Goal: Entertainment & Leisure: Browse casually

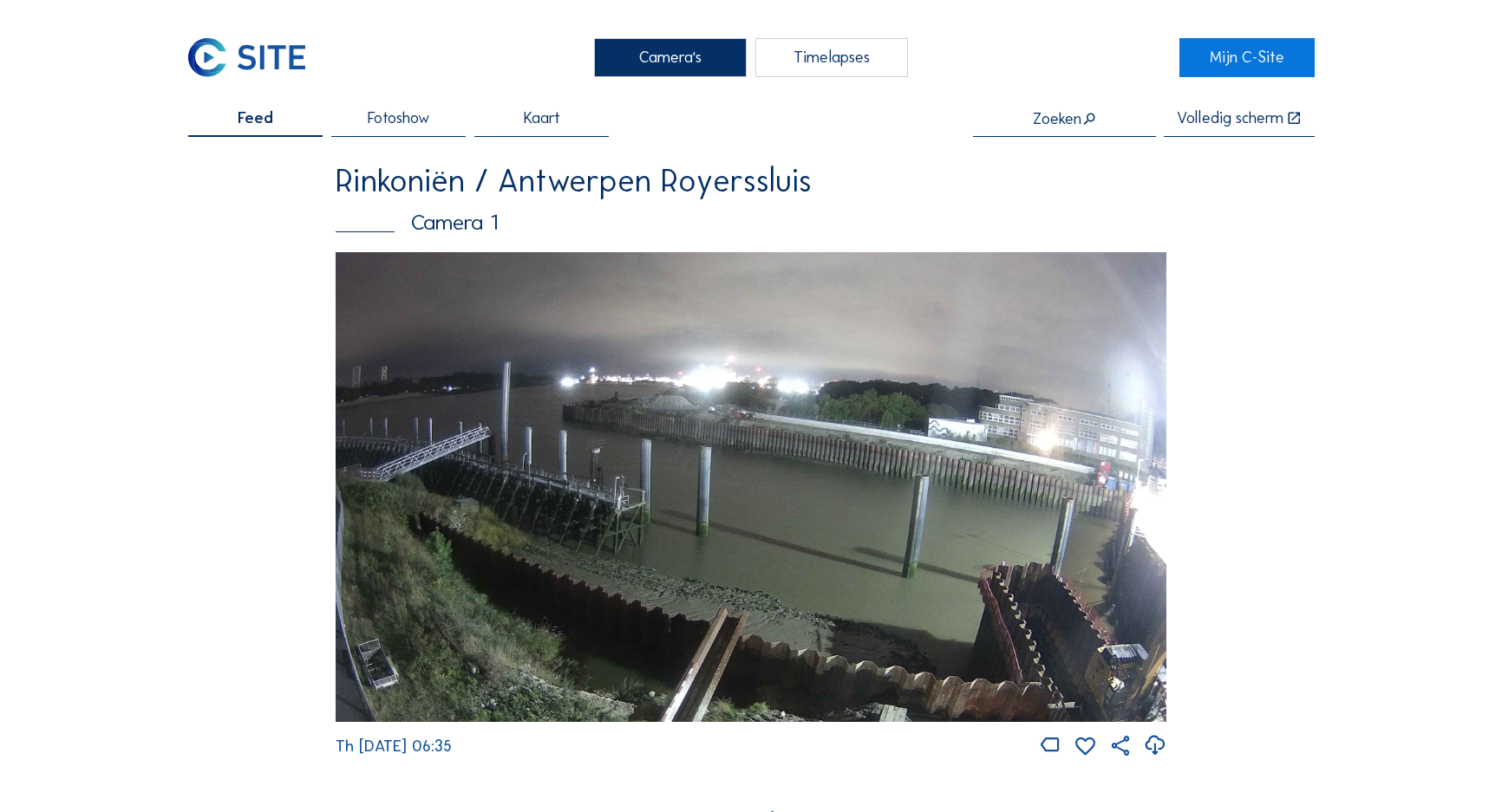
scroll to position [2097, 0]
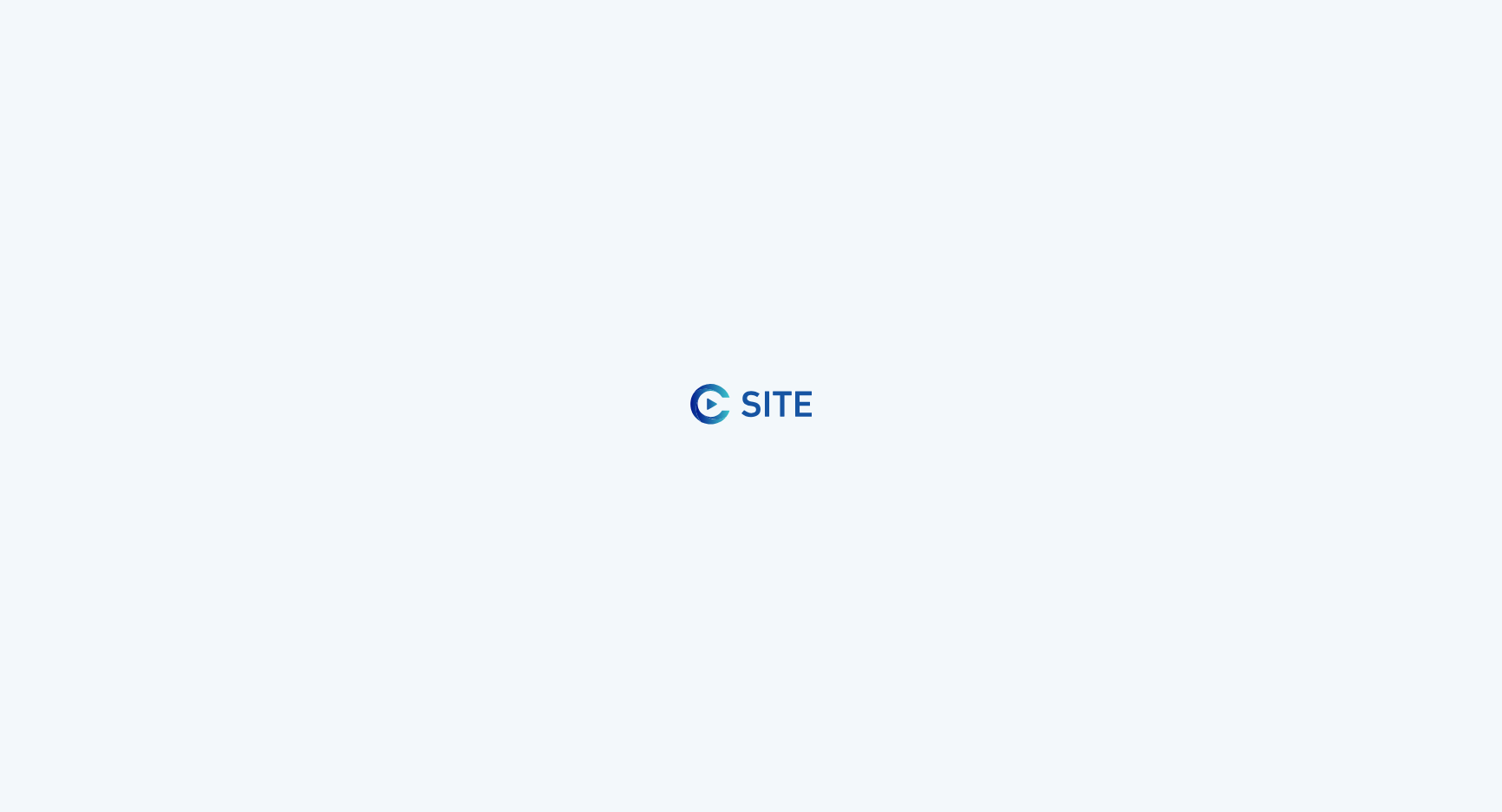
click at [575, 232] on div at bounding box center [751, 406] width 1502 height 812
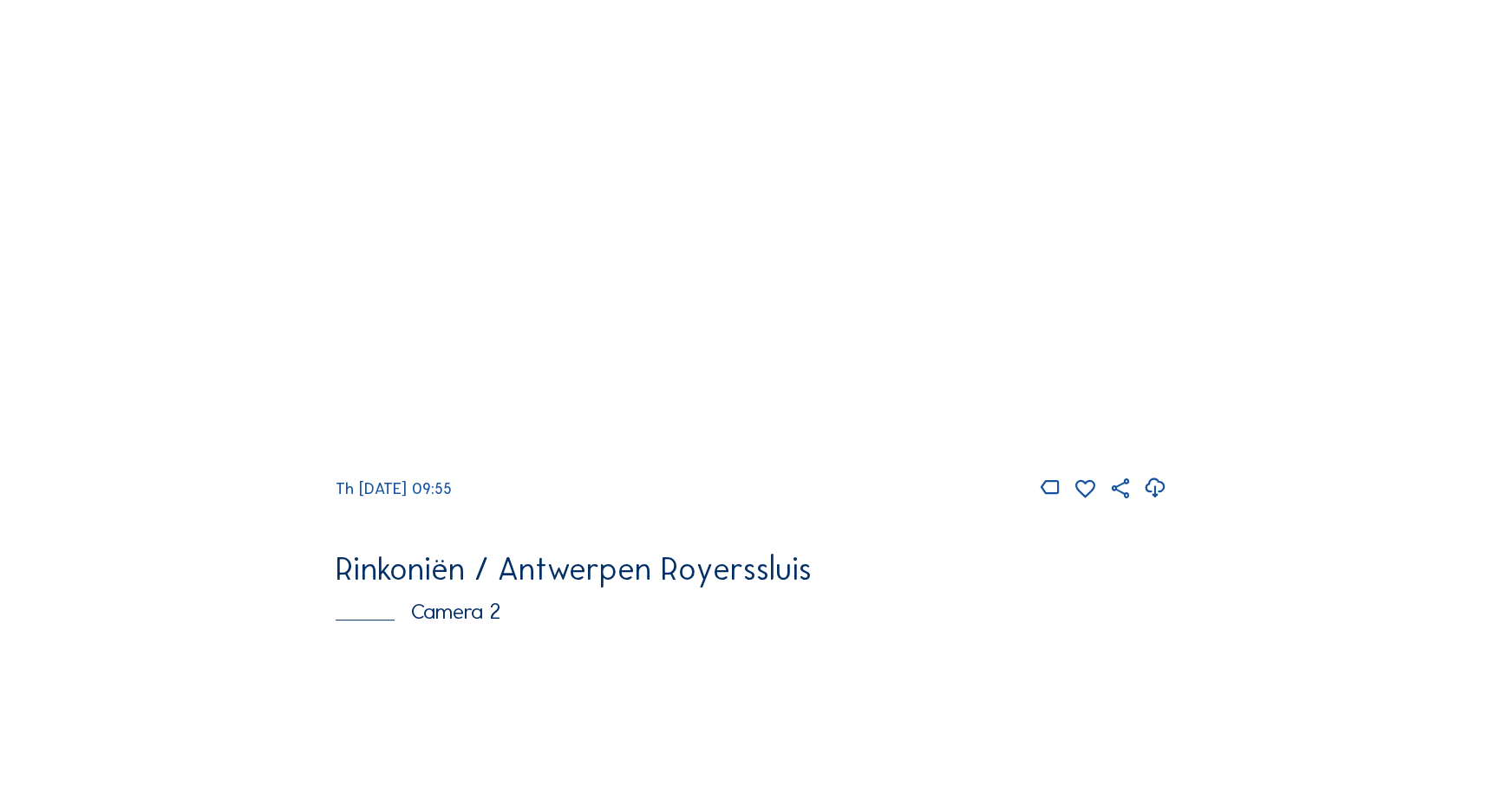
scroll to position [21, 0]
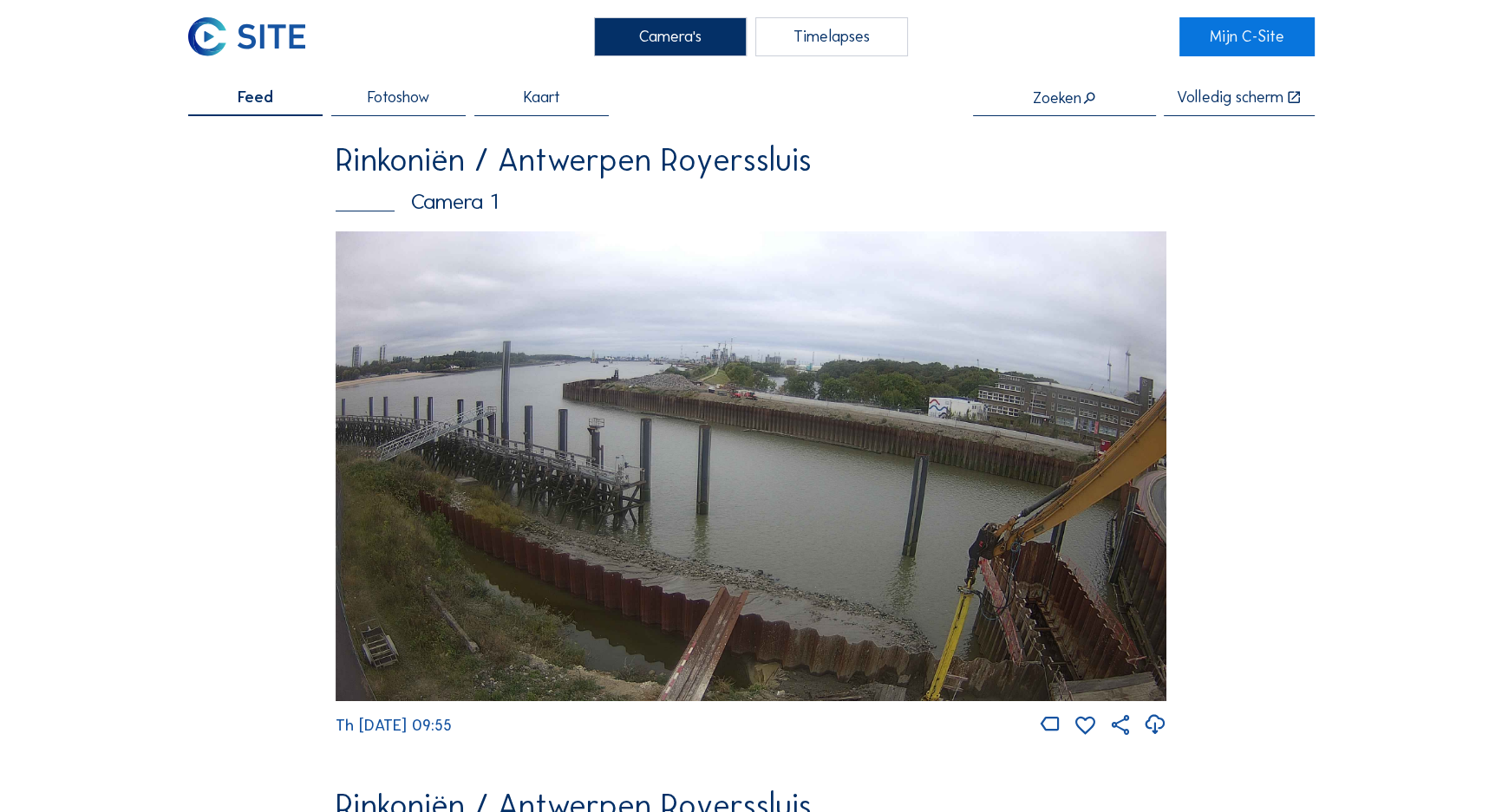
click at [694, 414] on img at bounding box center [751, 466] width 831 height 470
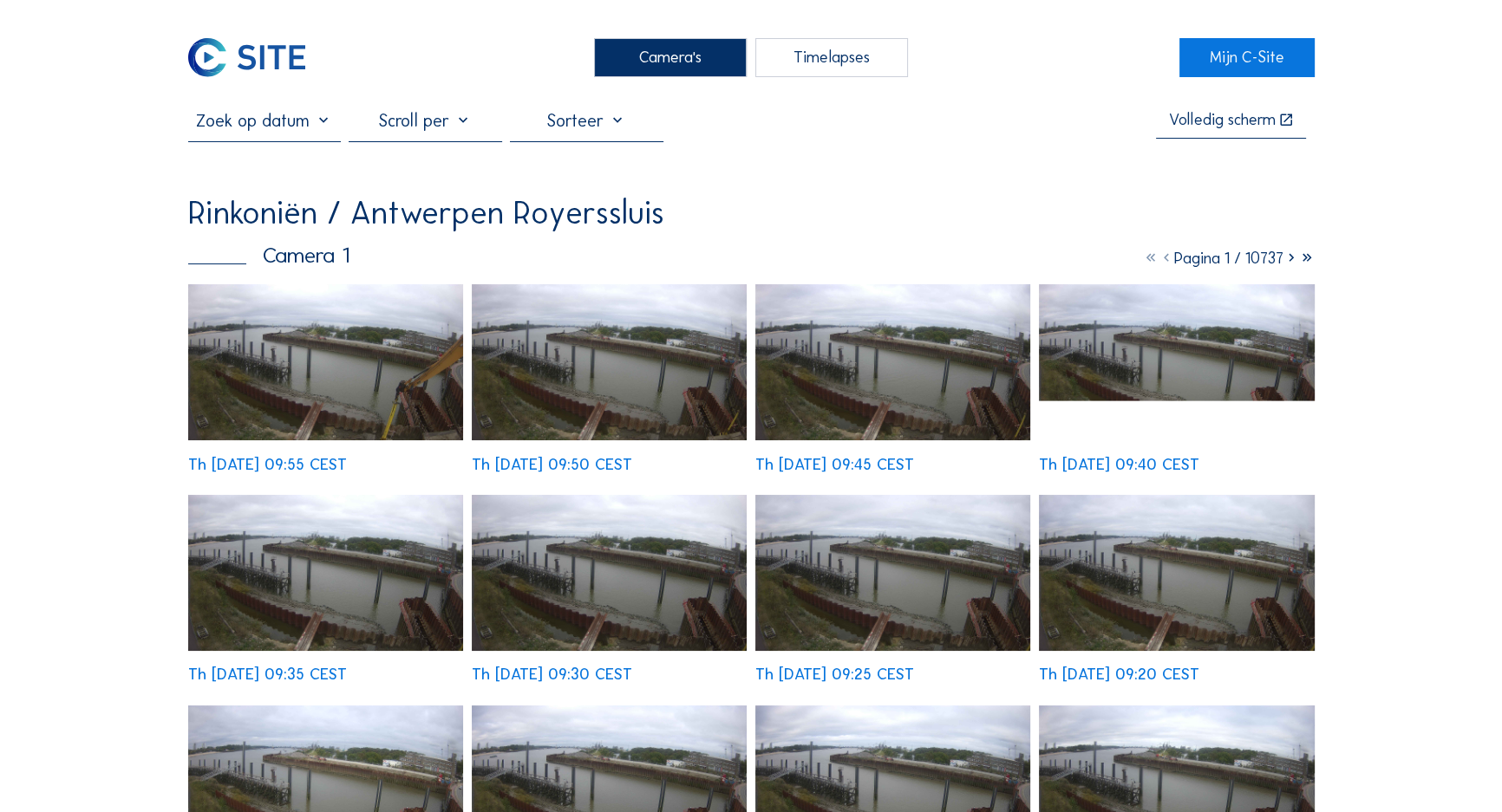
click at [317, 360] on img at bounding box center [326, 363] width 276 height 156
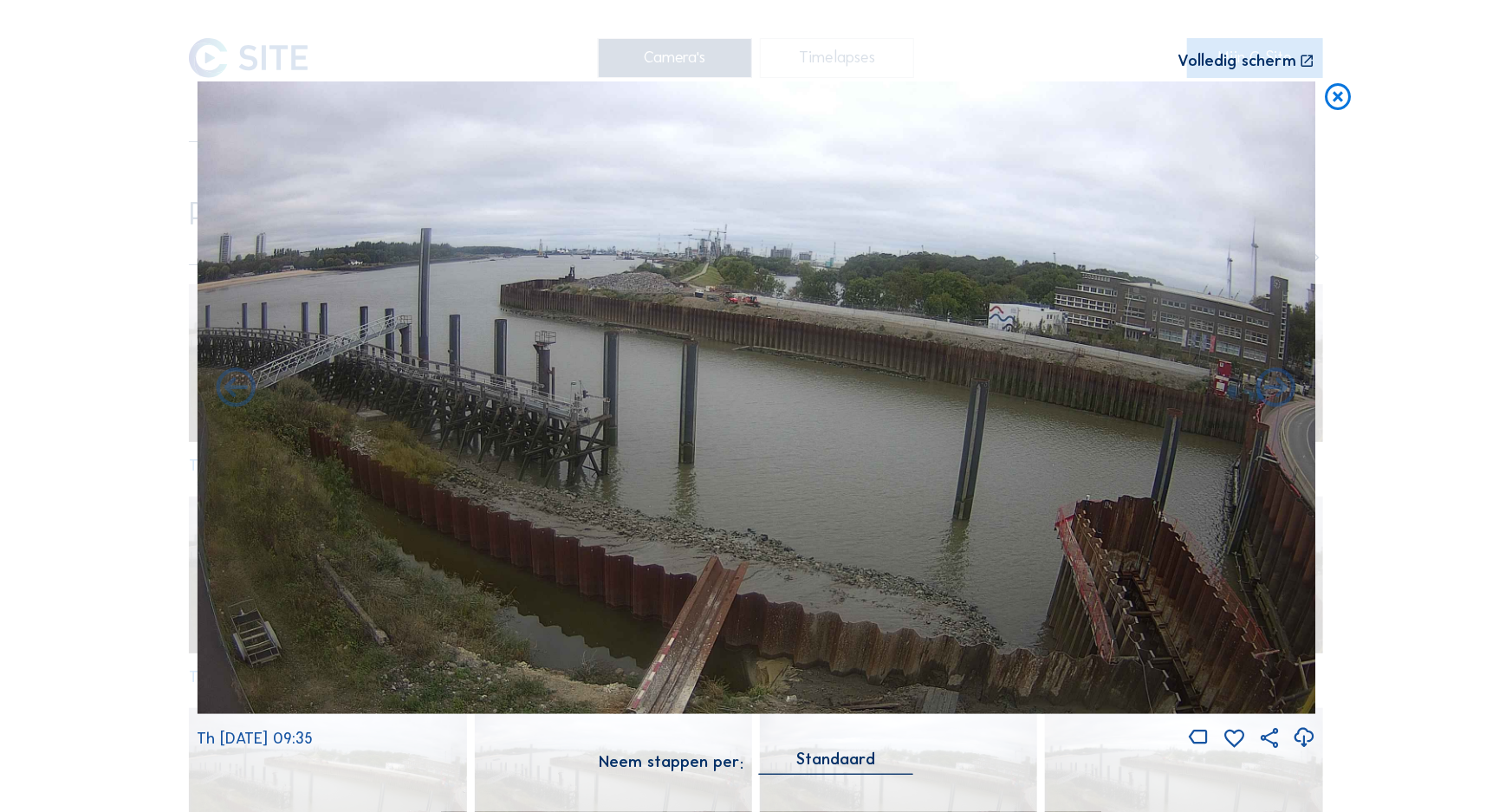
click at [1330, 96] on icon at bounding box center [1339, 98] width 32 height 33
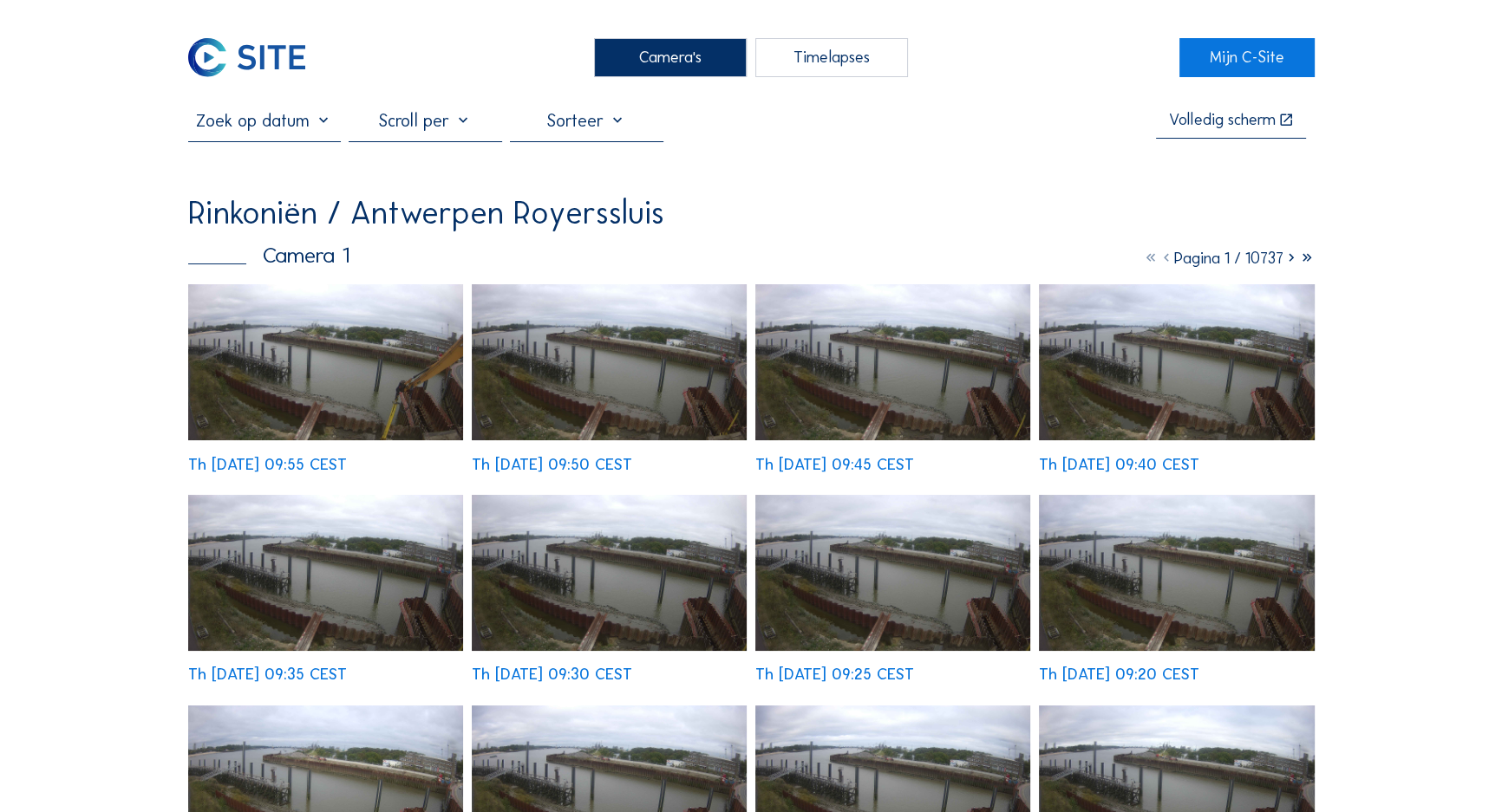
click at [678, 51] on div "Camera's" at bounding box center [670, 57] width 154 height 40
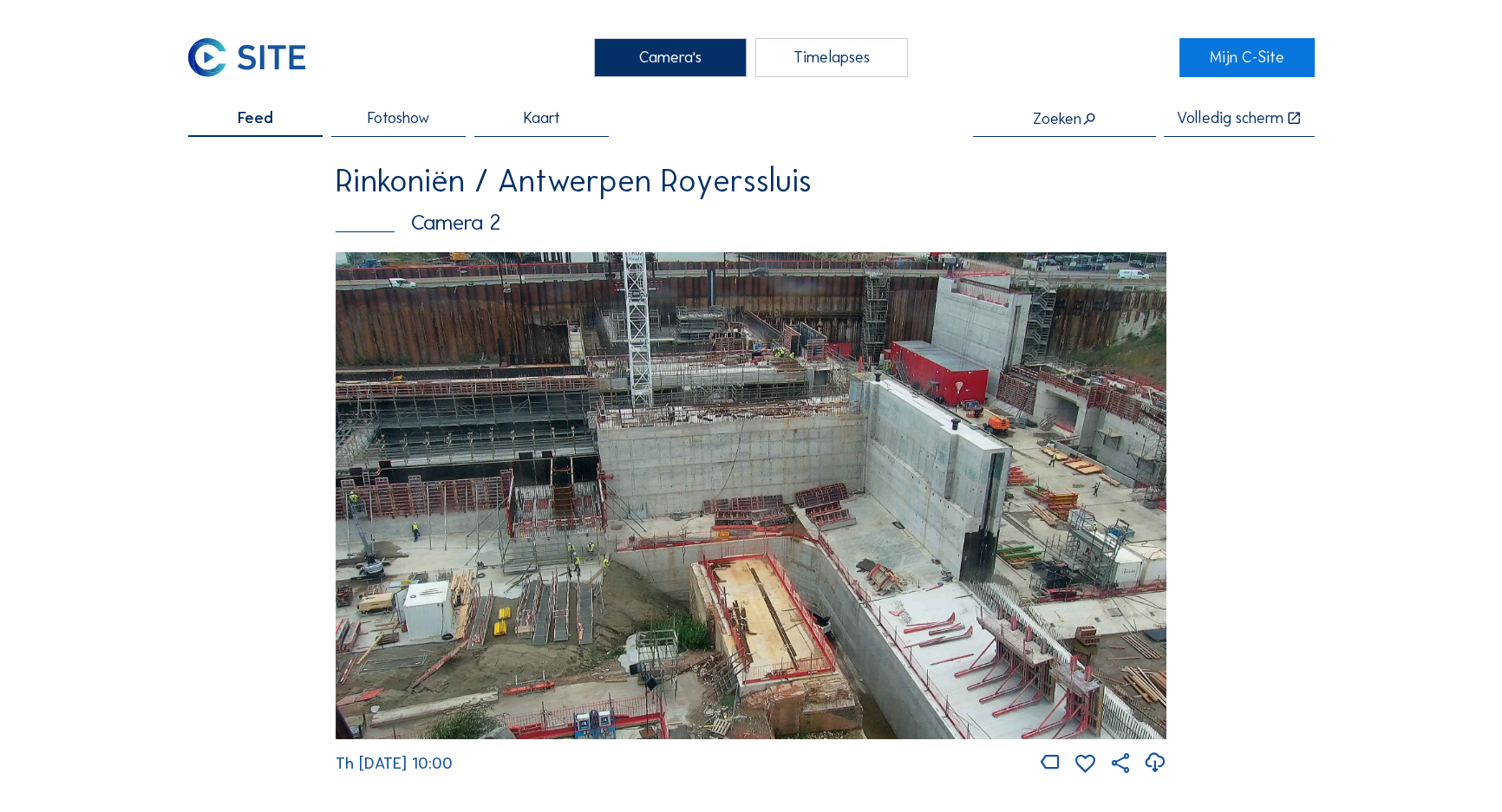
click at [651, 46] on div "Camera's" at bounding box center [670, 57] width 154 height 40
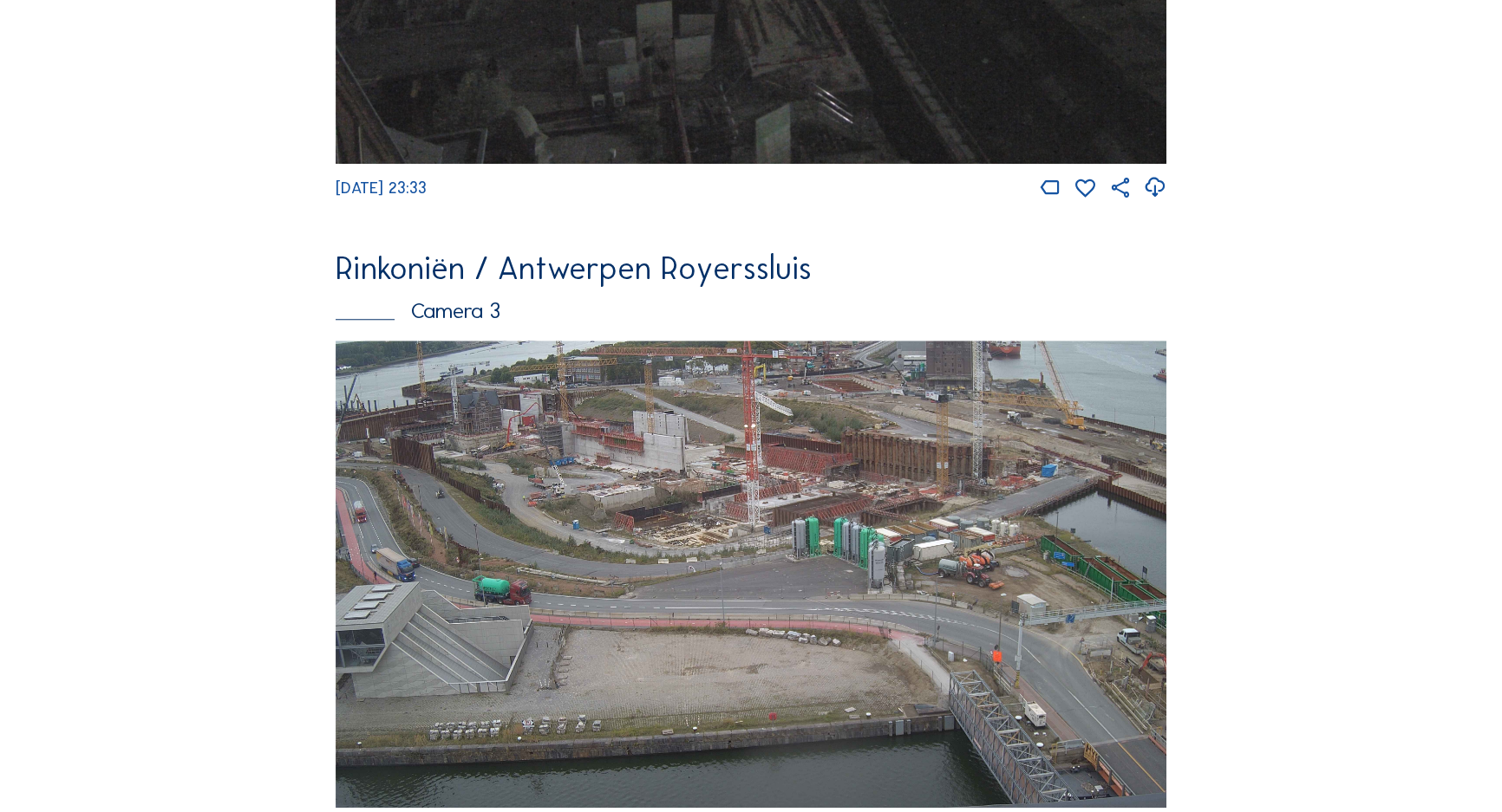
scroll to position [1991, 0]
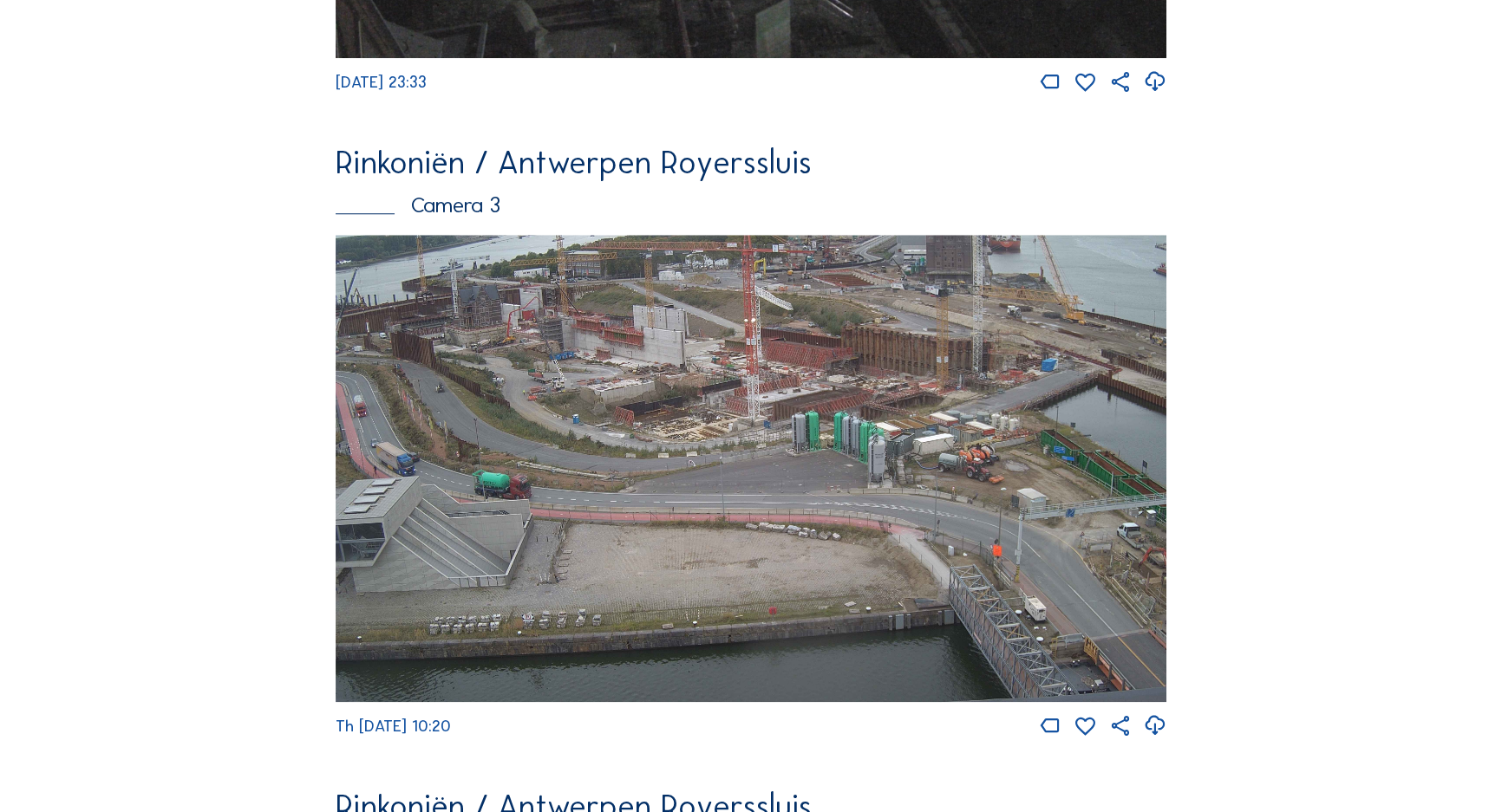
click at [544, 386] on img at bounding box center [751, 468] width 831 height 467
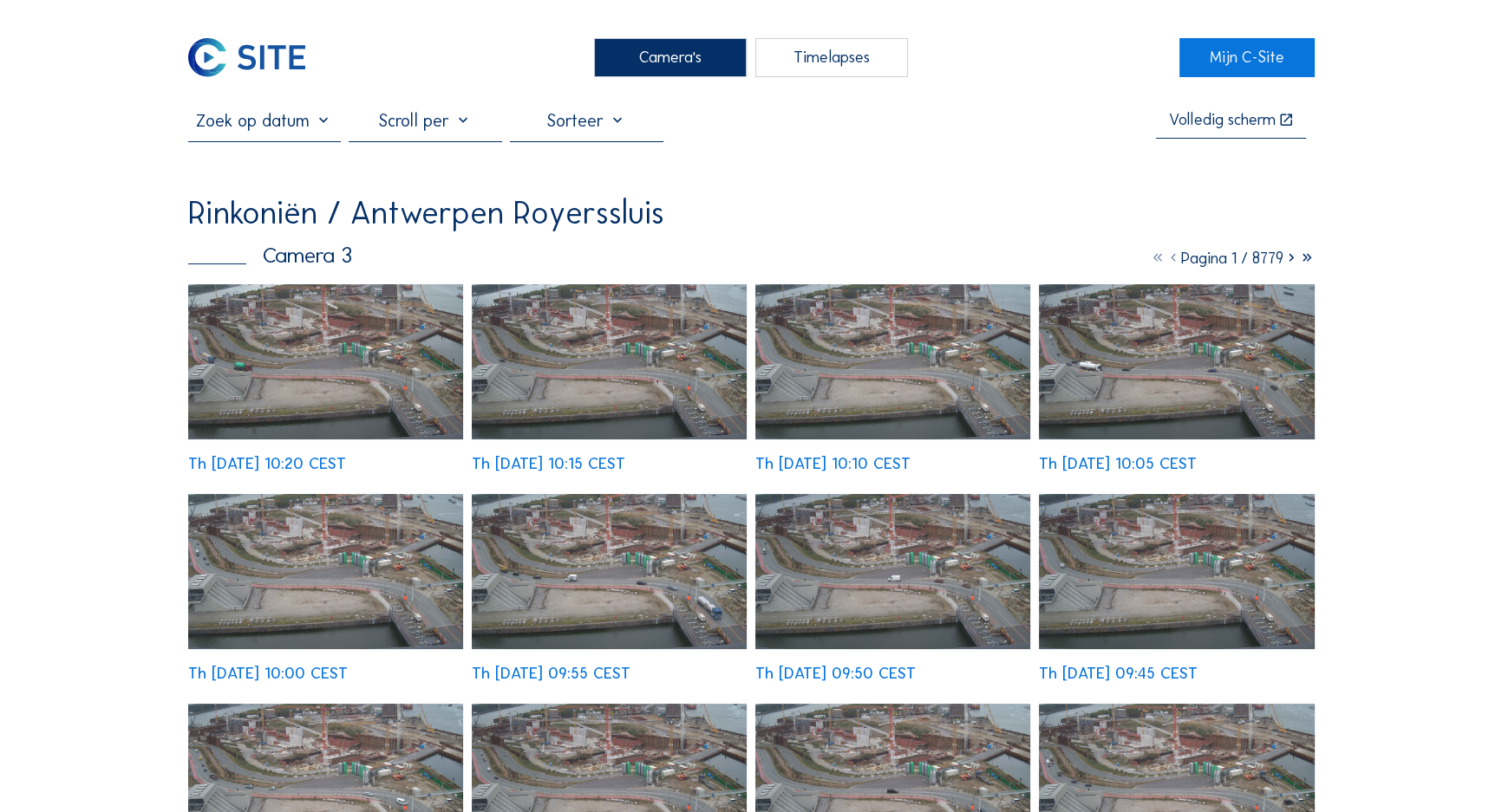
click at [422, 355] on img at bounding box center [326, 362] width 276 height 155
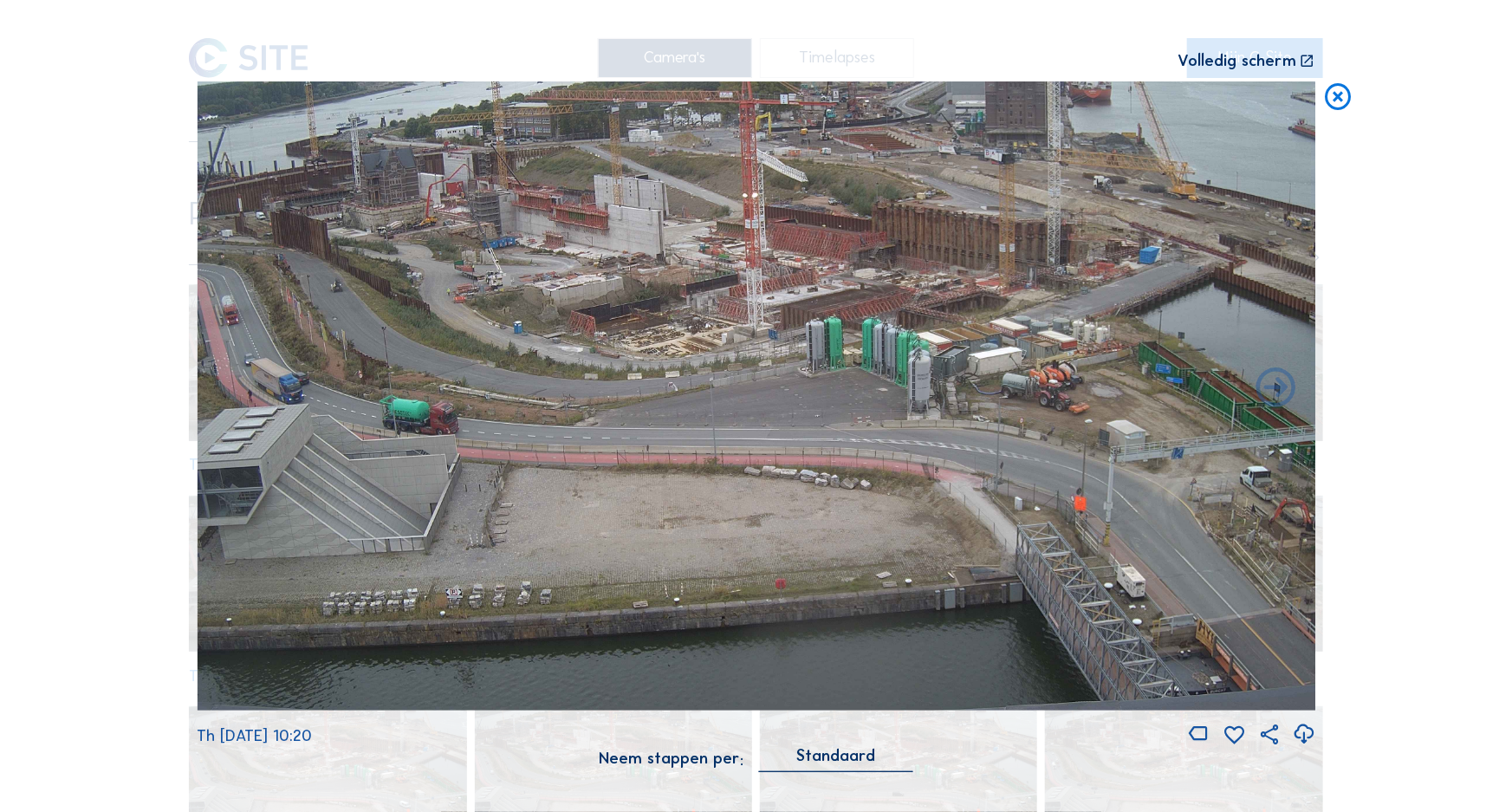
click at [1341, 99] on icon at bounding box center [1339, 98] width 32 height 33
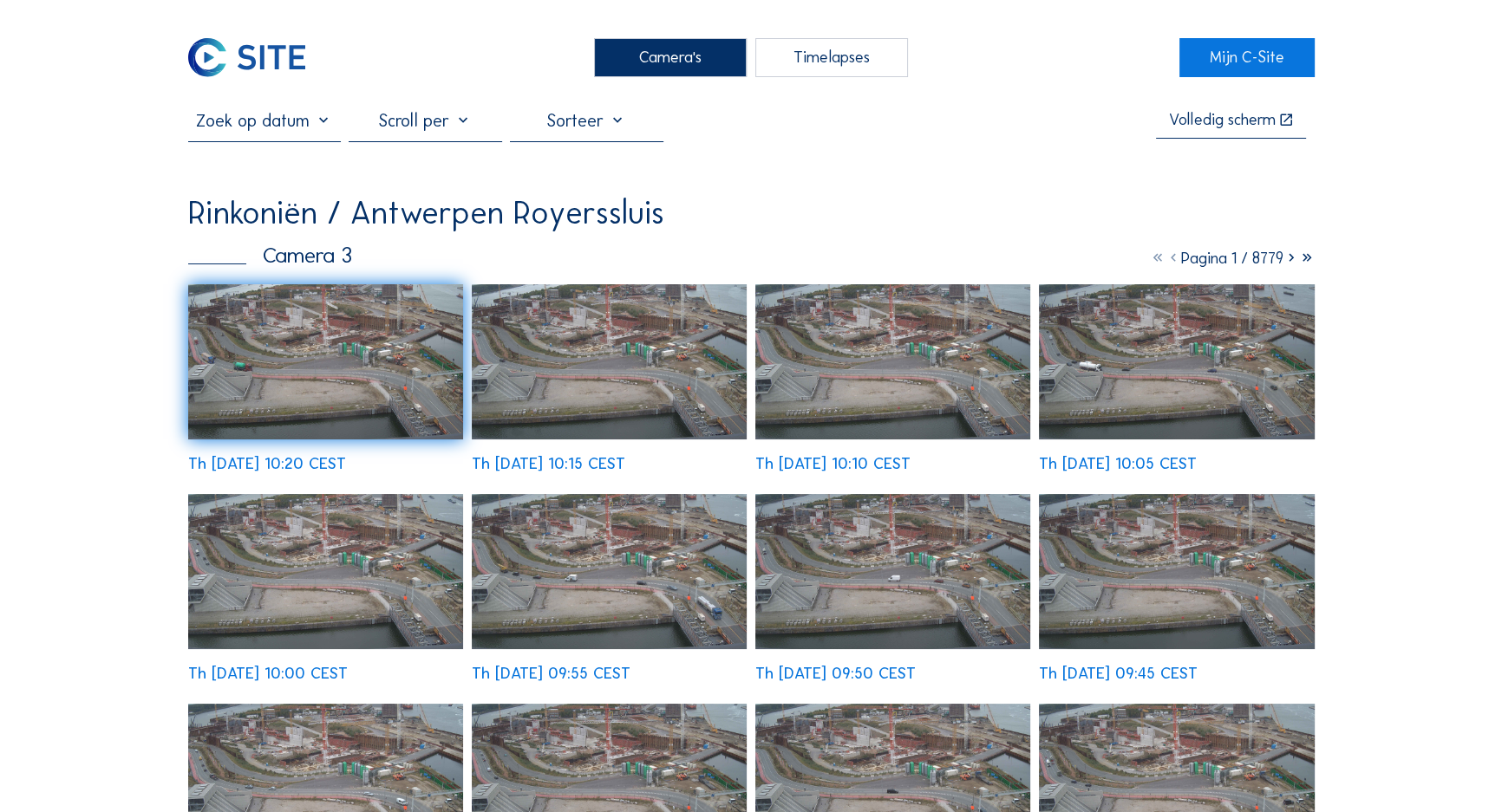
click at [703, 63] on div "Camera's" at bounding box center [670, 57] width 154 height 40
